Goal: Task Accomplishment & Management: Manage account settings

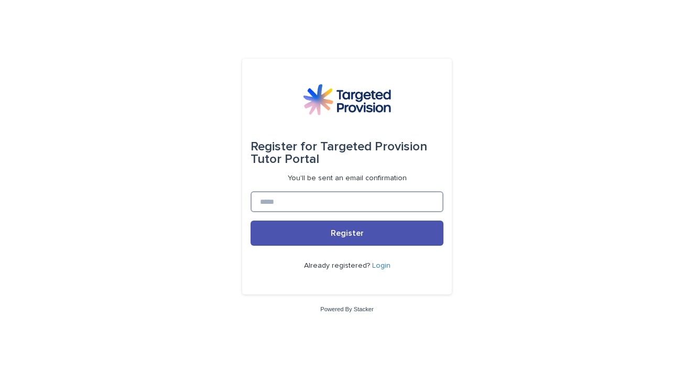
click at [328, 199] on input at bounding box center [347, 201] width 193 height 21
type input "**********"
click at [251, 221] on button "Register" at bounding box center [347, 233] width 193 height 25
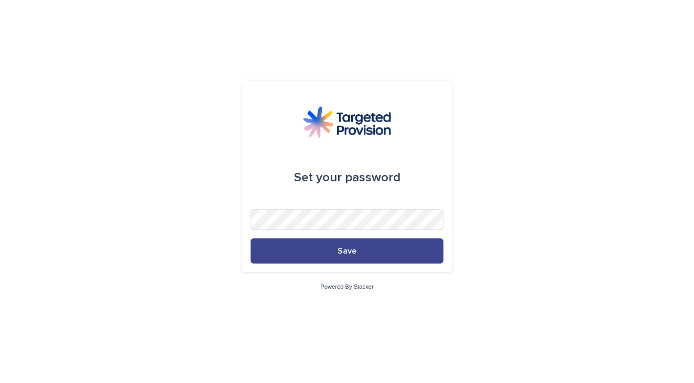
click at [361, 262] on button "Save" at bounding box center [347, 251] width 193 height 25
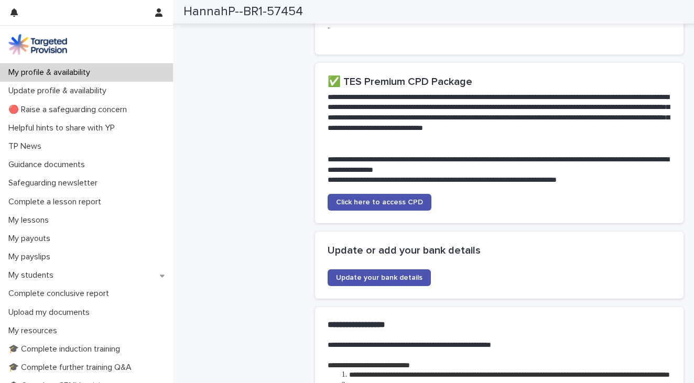
scroll to position [1903, 0]
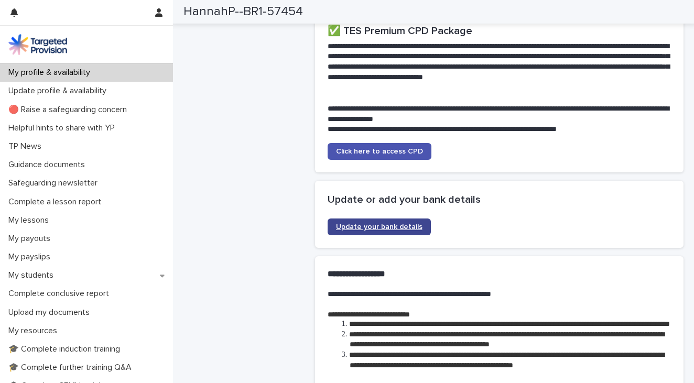
click at [376, 235] on link "Update your bank details" at bounding box center [379, 227] width 103 height 17
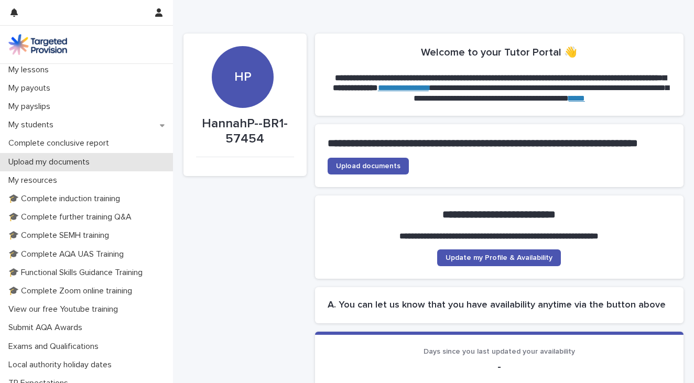
scroll to position [145, 0]
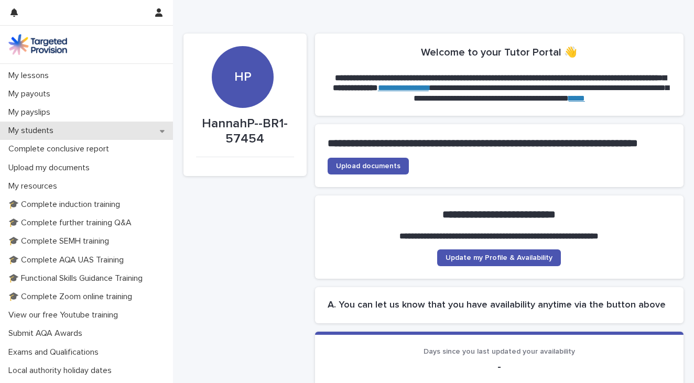
click at [64, 134] on div "My students" at bounding box center [86, 131] width 173 height 18
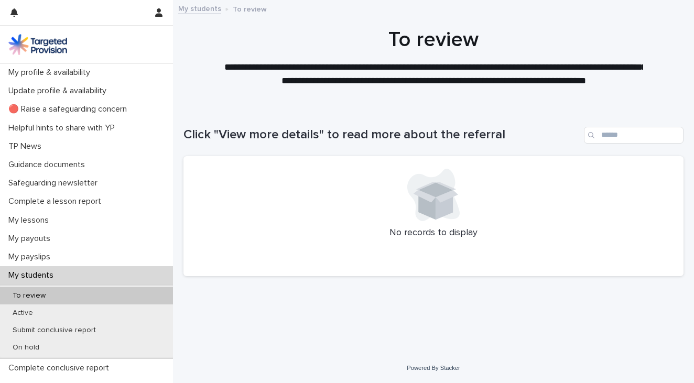
click at [92, 280] on div "My students" at bounding box center [86, 275] width 173 height 18
click at [51, 48] on img at bounding box center [37, 44] width 59 height 21
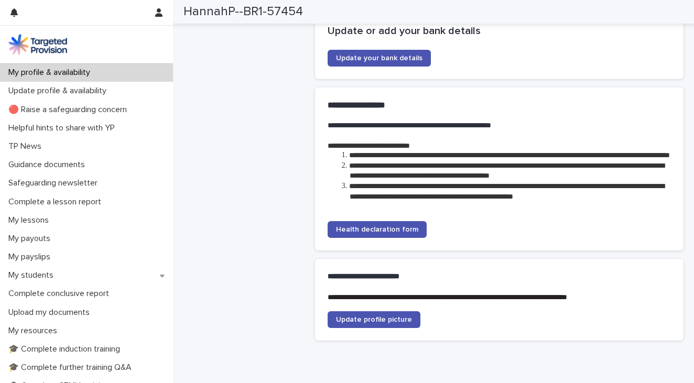
scroll to position [2076, 0]
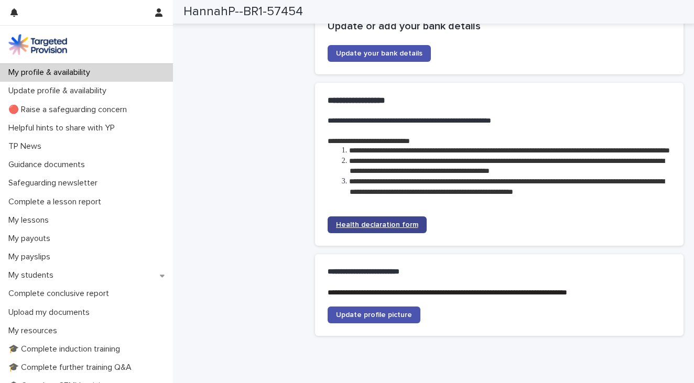
click at [364, 233] on link "Health declaration form" at bounding box center [377, 225] width 99 height 17
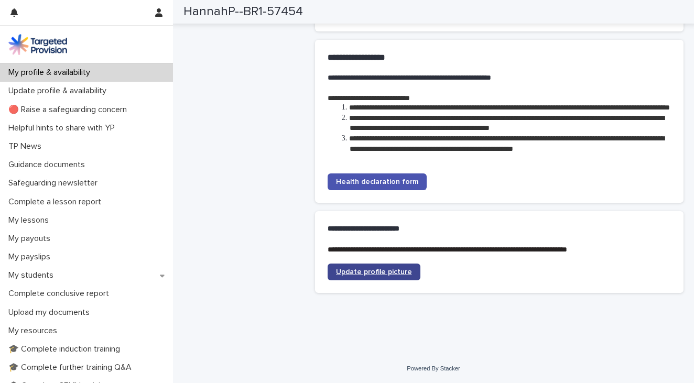
click at [396, 274] on span "Update profile picture" at bounding box center [374, 271] width 76 height 7
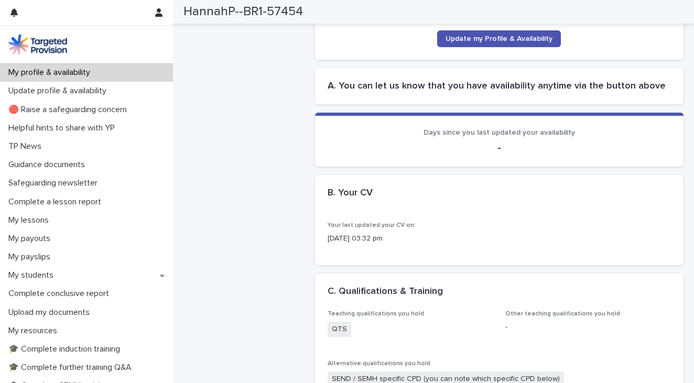
scroll to position [224, 0]
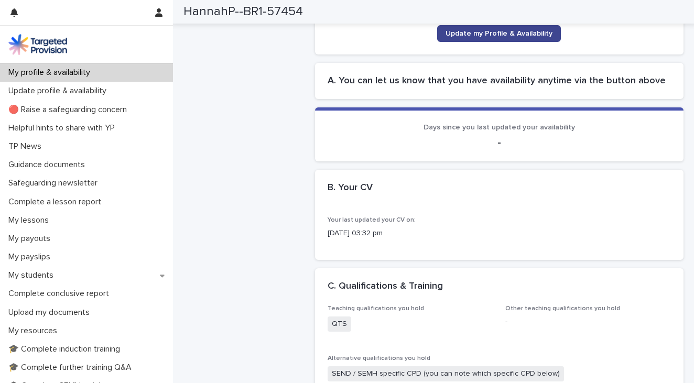
click at [476, 37] on span "Update my Profile & Availability" at bounding box center [499, 33] width 107 height 7
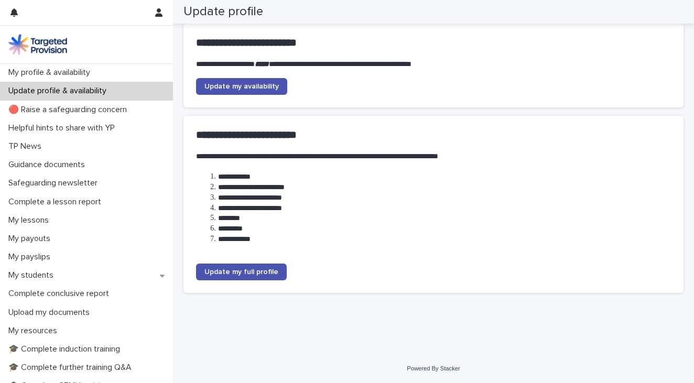
scroll to position [86, 0]
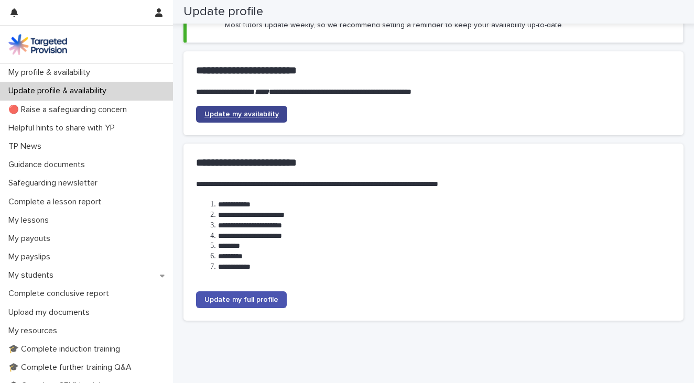
click at [249, 111] on span "Update my availability" at bounding box center [241, 114] width 74 height 7
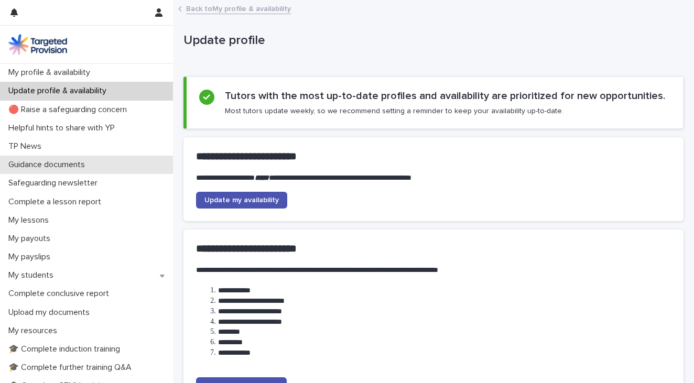
click at [99, 161] on div "Guidance documents" at bounding box center [86, 165] width 173 height 18
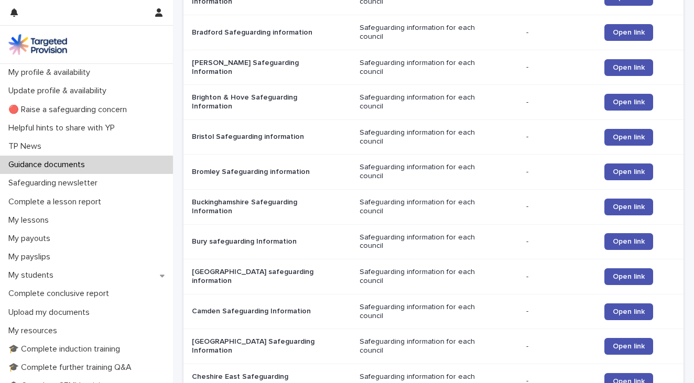
scroll to position [1035, 0]
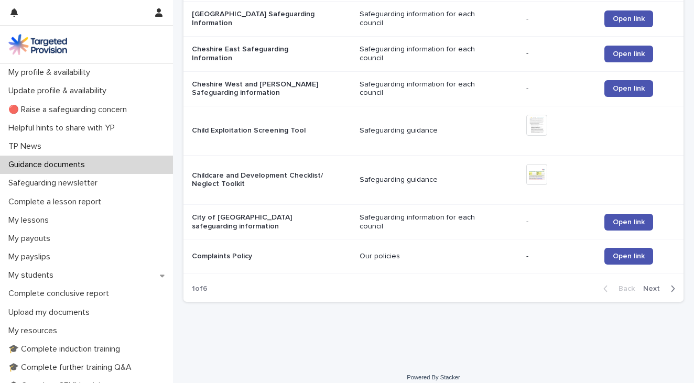
click at [656, 285] on span "Next" at bounding box center [654, 288] width 23 height 7
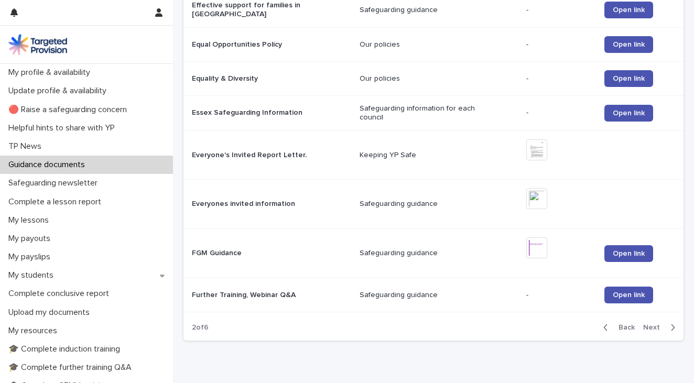
click at [649, 324] on span "Next" at bounding box center [654, 327] width 23 height 7
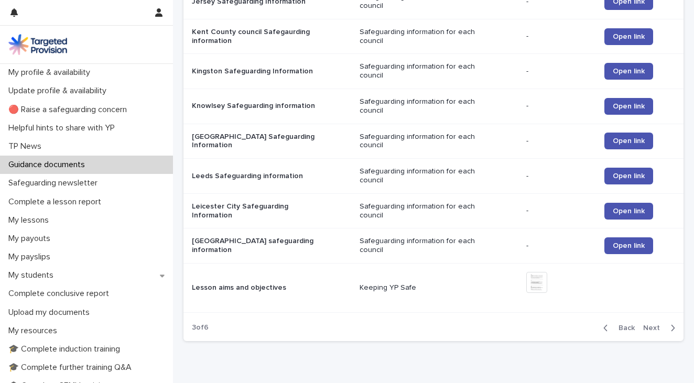
click at [649, 317] on div "Back Next" at bounding box center [639, 328] width 89 height 26
click at [652, 330] on span "Next" at bounding box center [654, 328] width 23 height 7
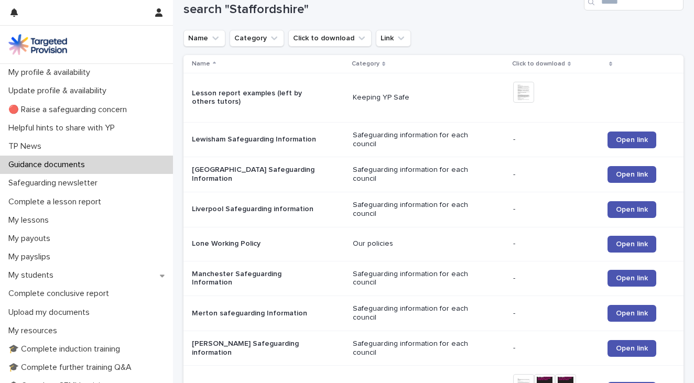
scroll to position [143, 0]
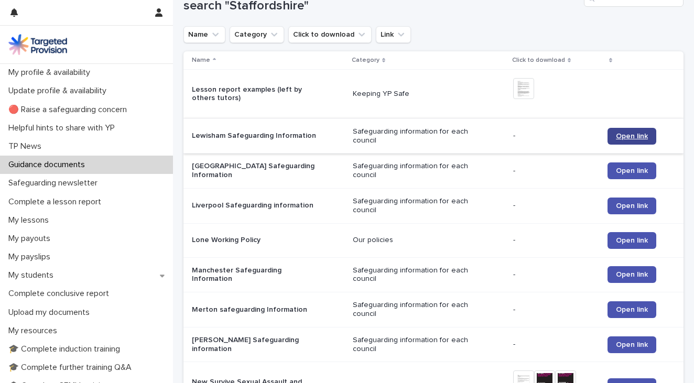
click at [618, 138] on span "Open link" at bounding box center [632, 136] width 32 height 7
